Goal: Contribute content: Add original content to the website for others to see

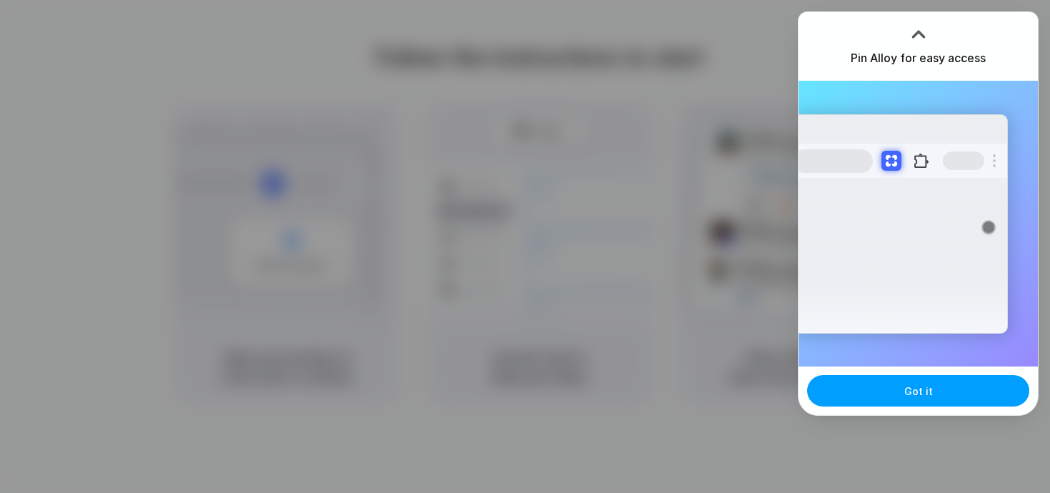
click at [977, 394] on button "Got it" at bounding box center [918, 390] width 222 height 31
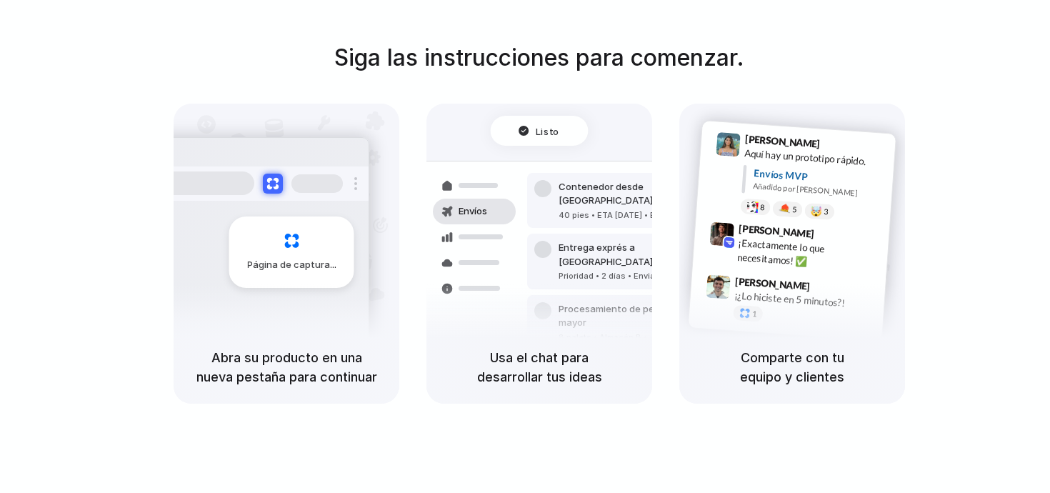
click at [921, 109] on div "Siga las instrucciones para comenzar. Página de captura Abra su producto en una…" at bounding box center [539, 222] width 1050 height 363
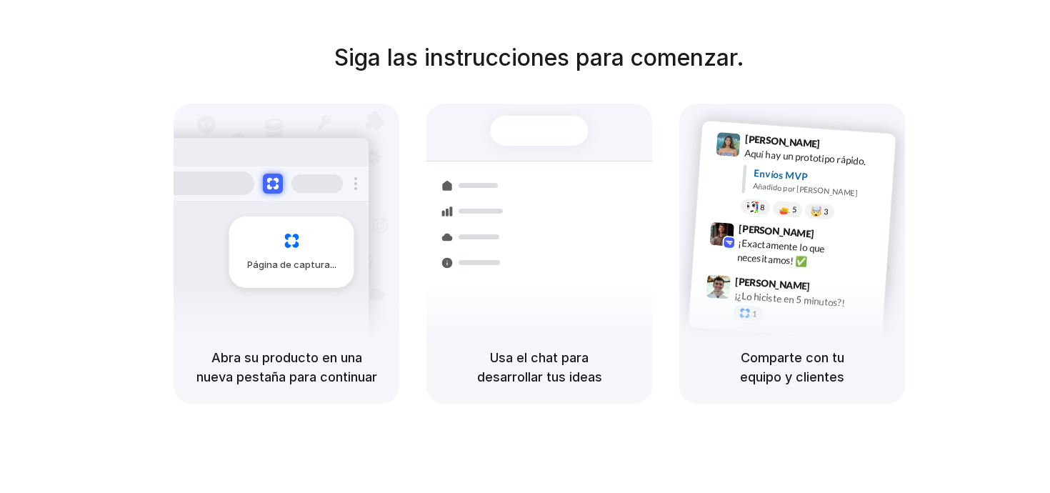
click at [722, 236] on div at bounding box center [722, 234] width 25 height 25
click at [561, 117] on div at bounding box center [540, 131] width 98 height 30
click at [327, 200] on div "Página de captura" at bounding box center [262, 246] width 216 height 219
click at [286, 247] on div "Página de captura" at bounding box center [291, 252] width 125 height 71
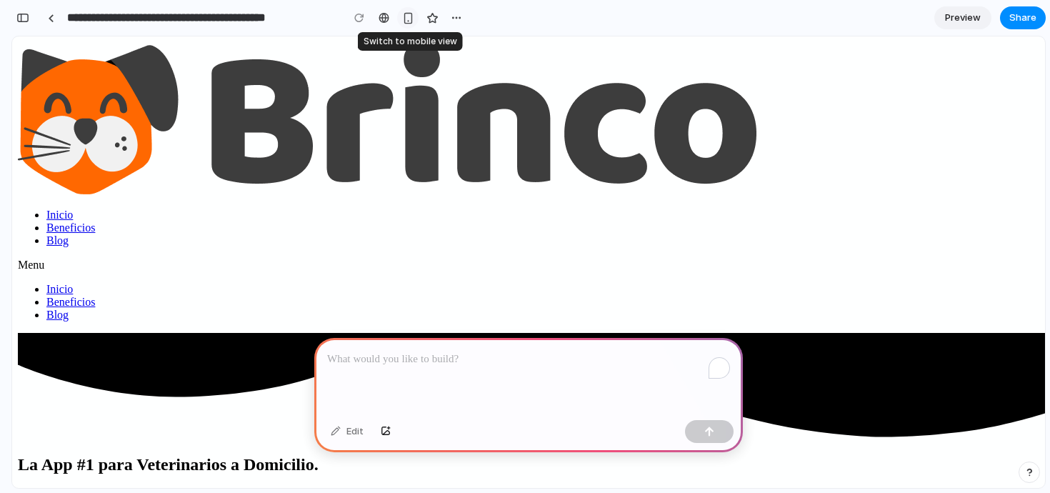
click at [410, 16] on div "button" at bounding box center [408, 18] width 12 height 12
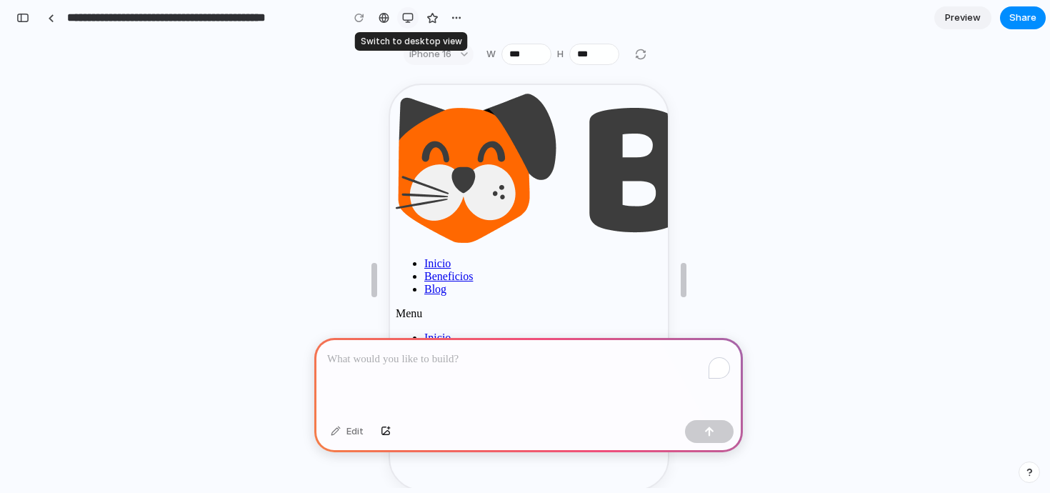
click at [407, 19] on div "button" at bounding box center [407, 17] width 11 height 11
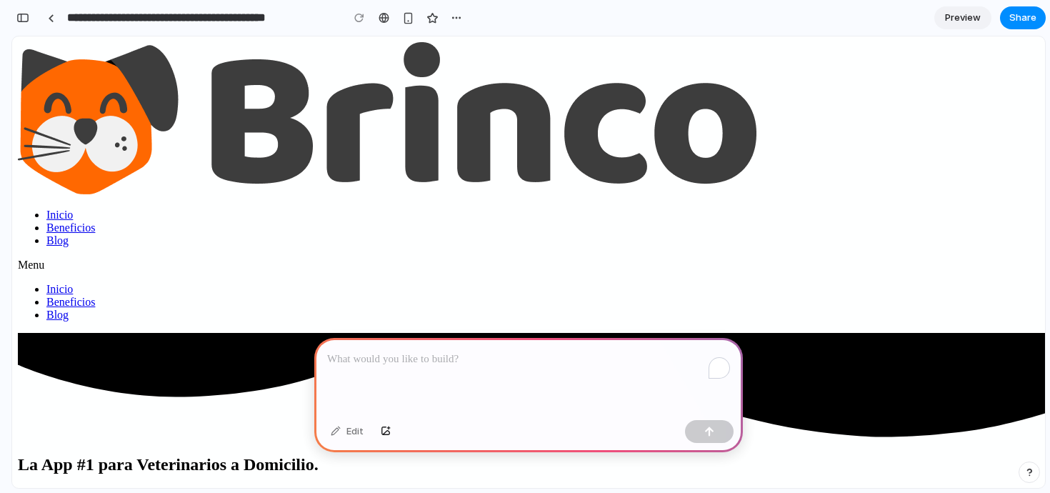
click at [101, 14] on input "**********" at bounding box center [200, 18] width 273 height 26
click at [54, 14] on link at bounding box center [50, 17] width 21 height 21
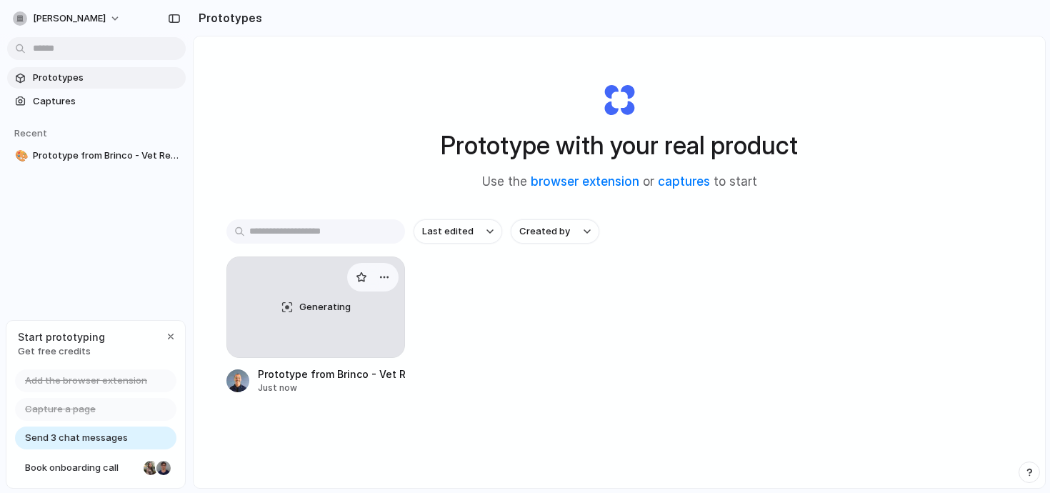
click at [319, 317] on div "Generating" at bounding box center [315, 307] width 177 height 100
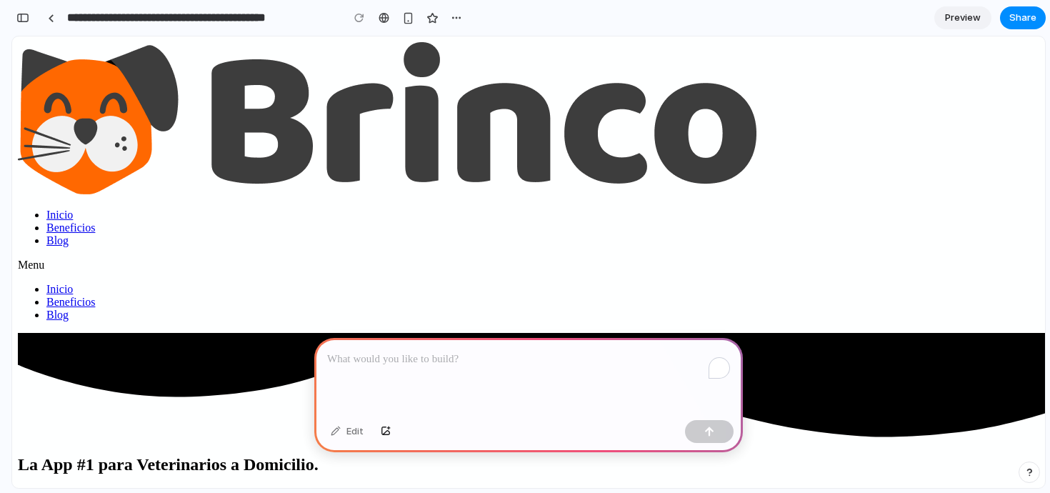
click at [432, 363] on p "To enrich screen reader interactions, please activate Accessibility in Grammarl…" at bounding box center [528, 359] width 403 height 17
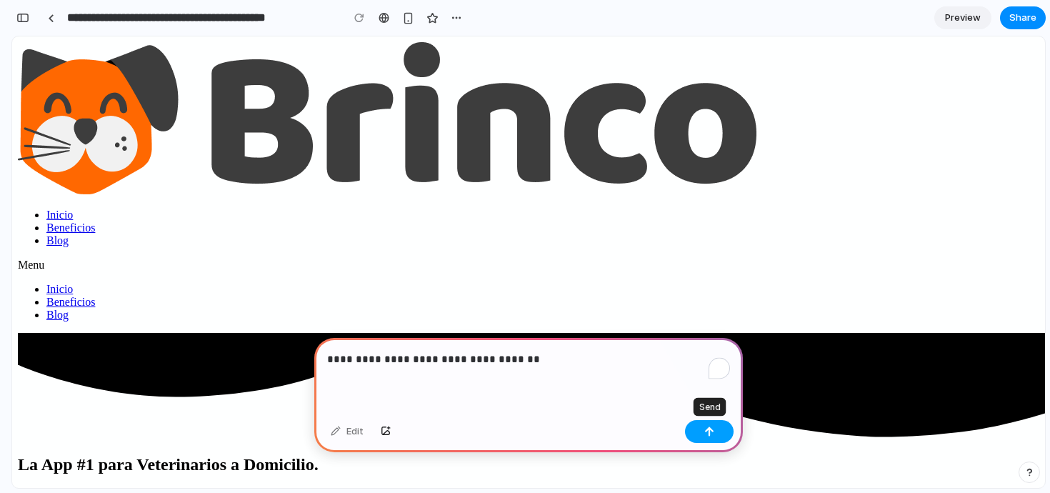
click at [723, 435] on button "button" at bounding box center [709, 431] width 49 height 23
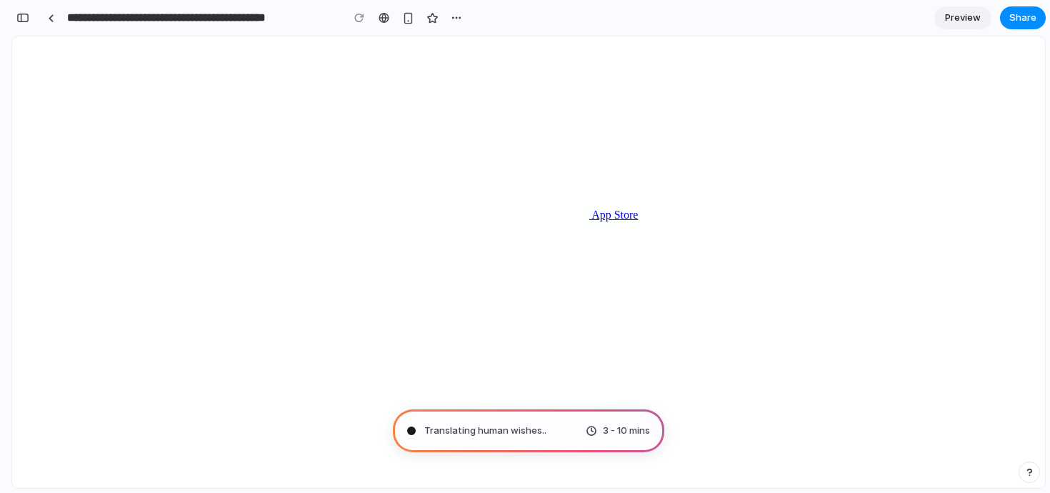
scroll to position [862, 0]
click at [25, 18] on div "button" at bounding box center [22, 18] width 13 height 10
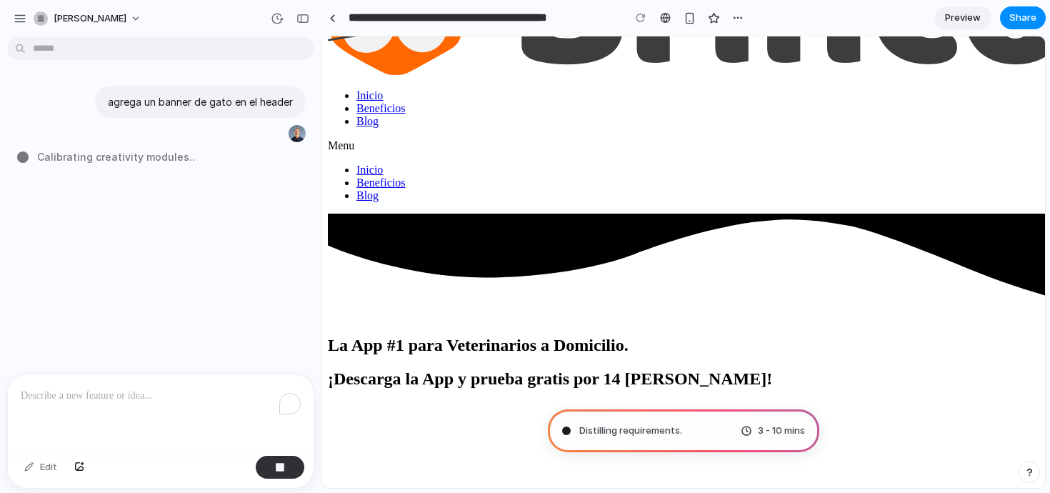
scroll to position [0, 0]
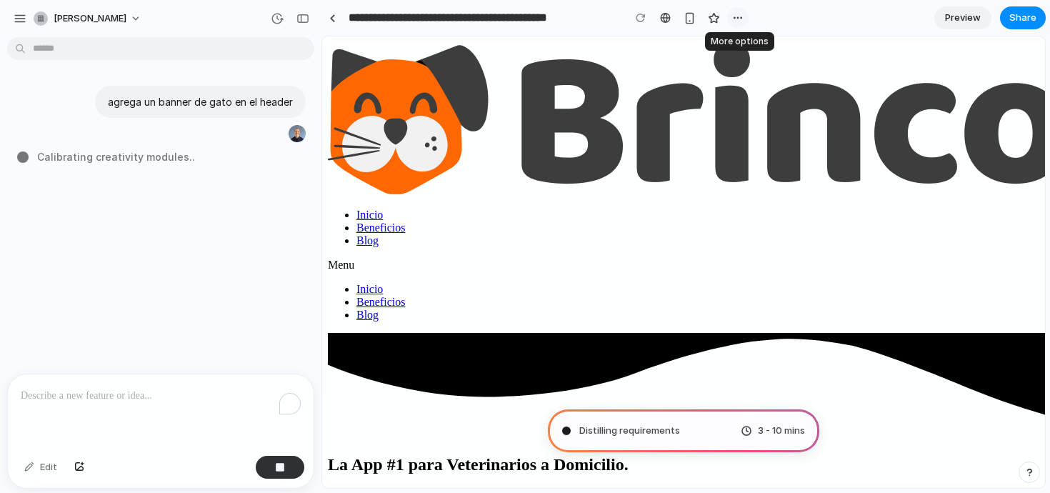
click at [735, 24] on button "button" at bounding box center [737, 17] width 21 height 21
click at [647, 422] on div "Duplicate Delete" at bounding box center [525, 246] width 1050 height 493
type input "**********"
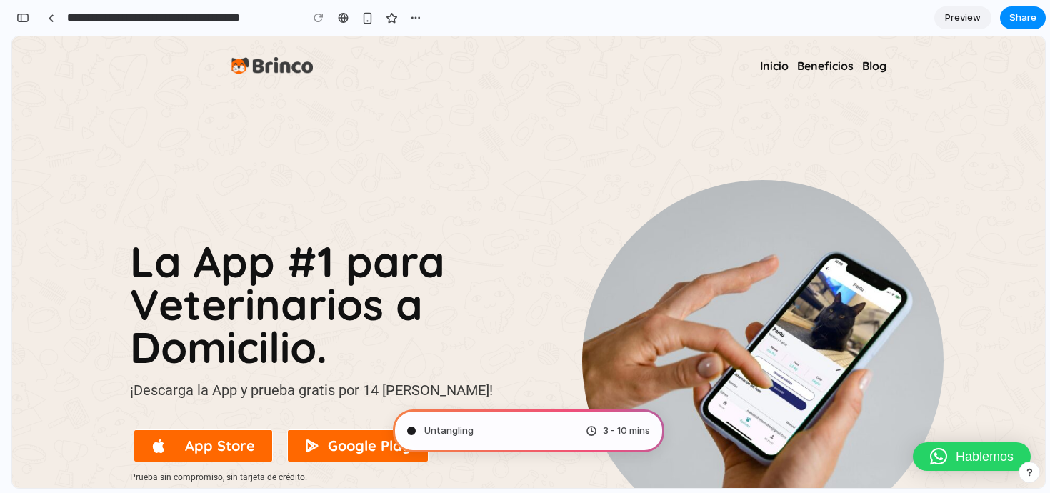
scroll to position [264, 0]
